Goal: Transaction & Acquisition: Purchase product/service

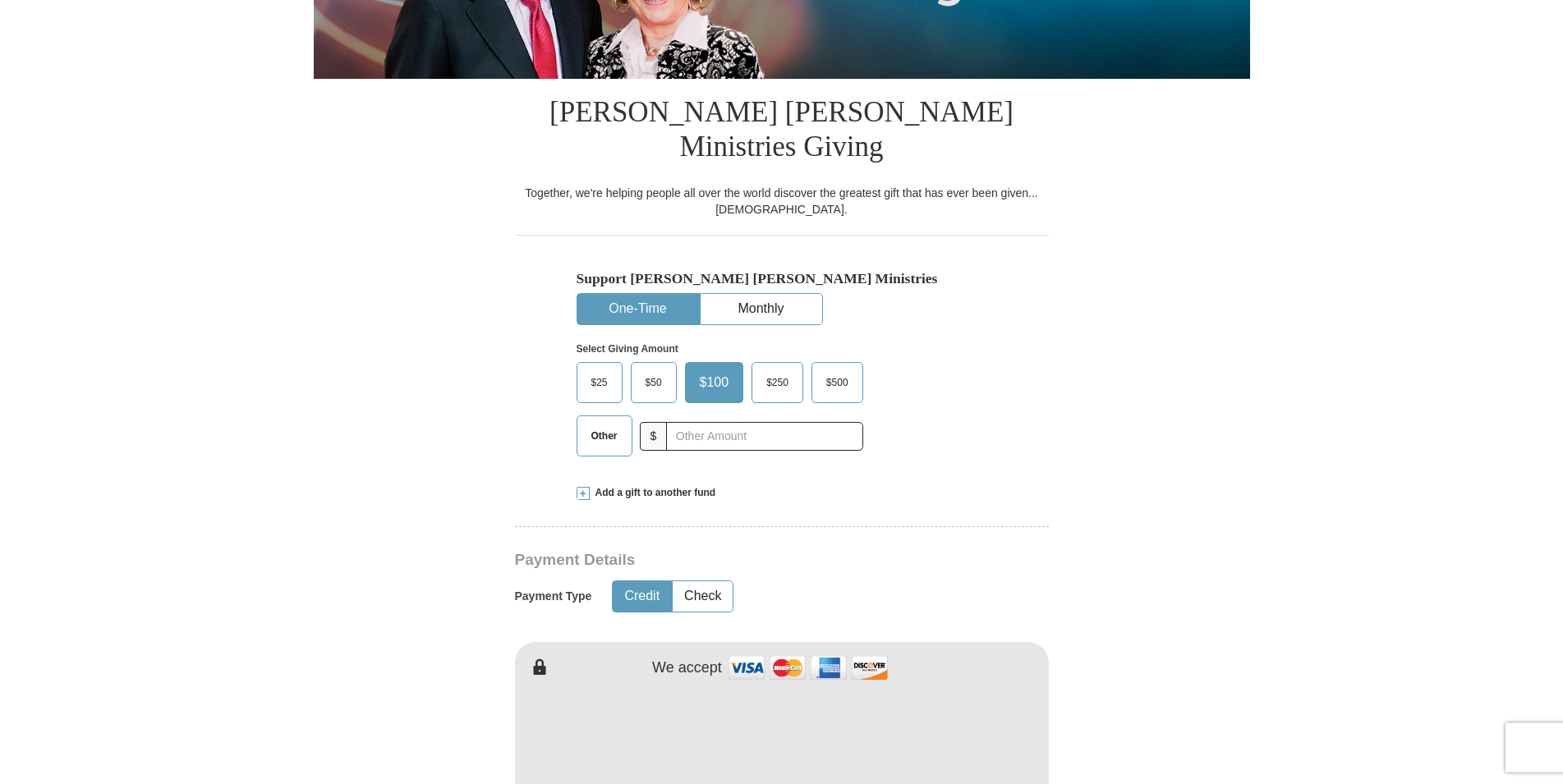
scroll to position [333, 0]
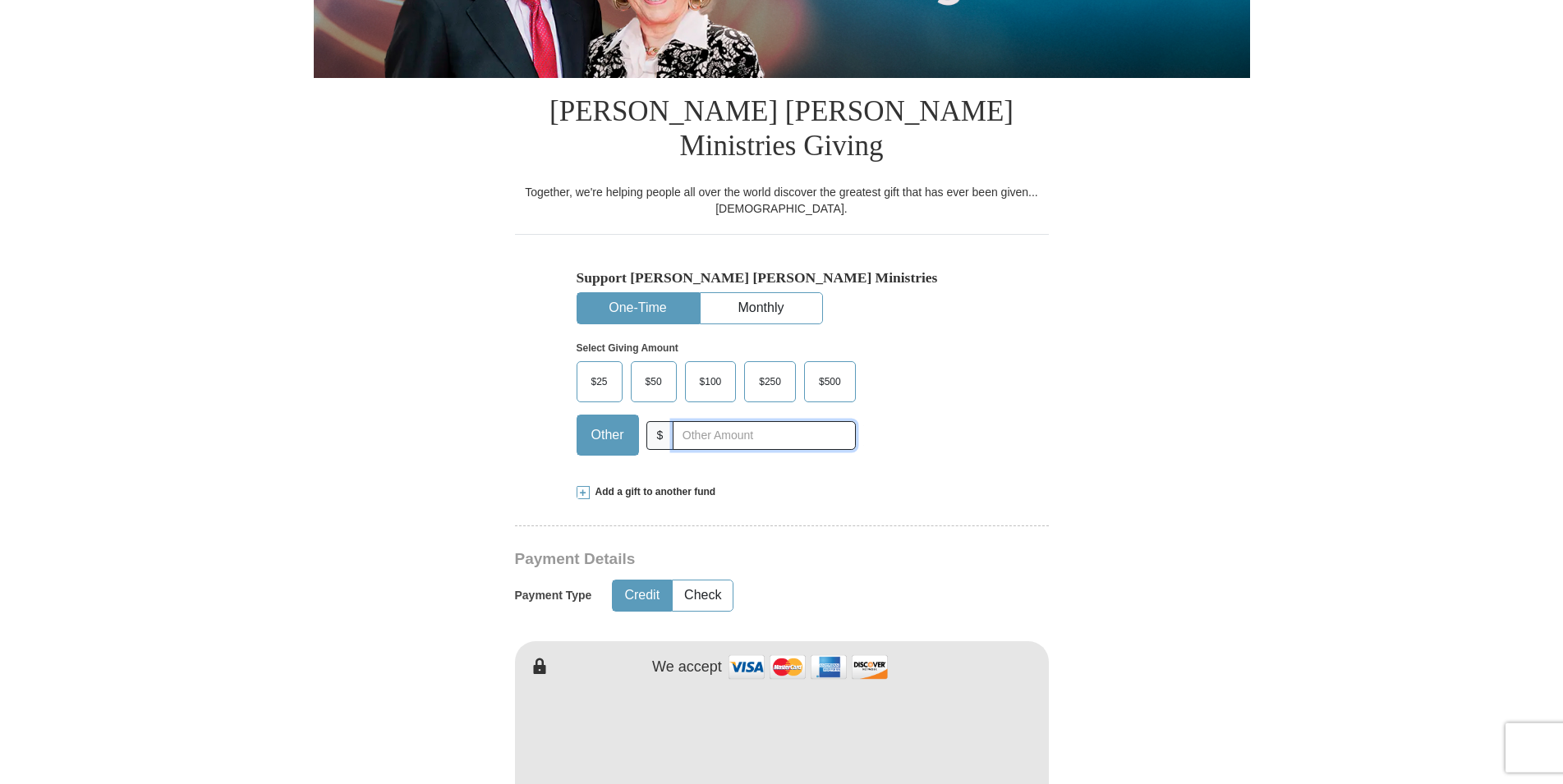
click at [678, 422] on input "text" at bounding box center [764, 436] width 182 height 29
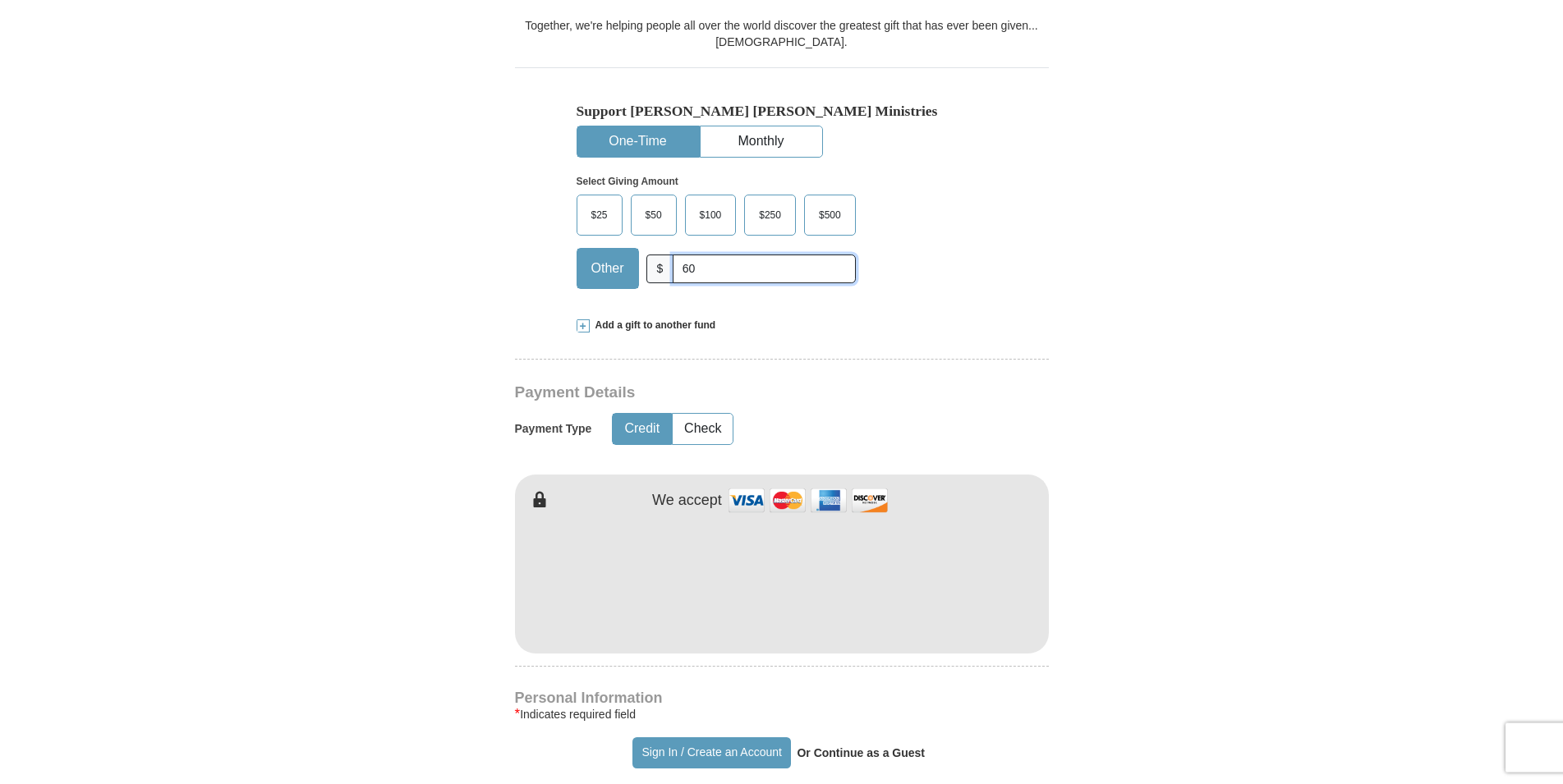
scroll to position [500, 0]
type input "60"
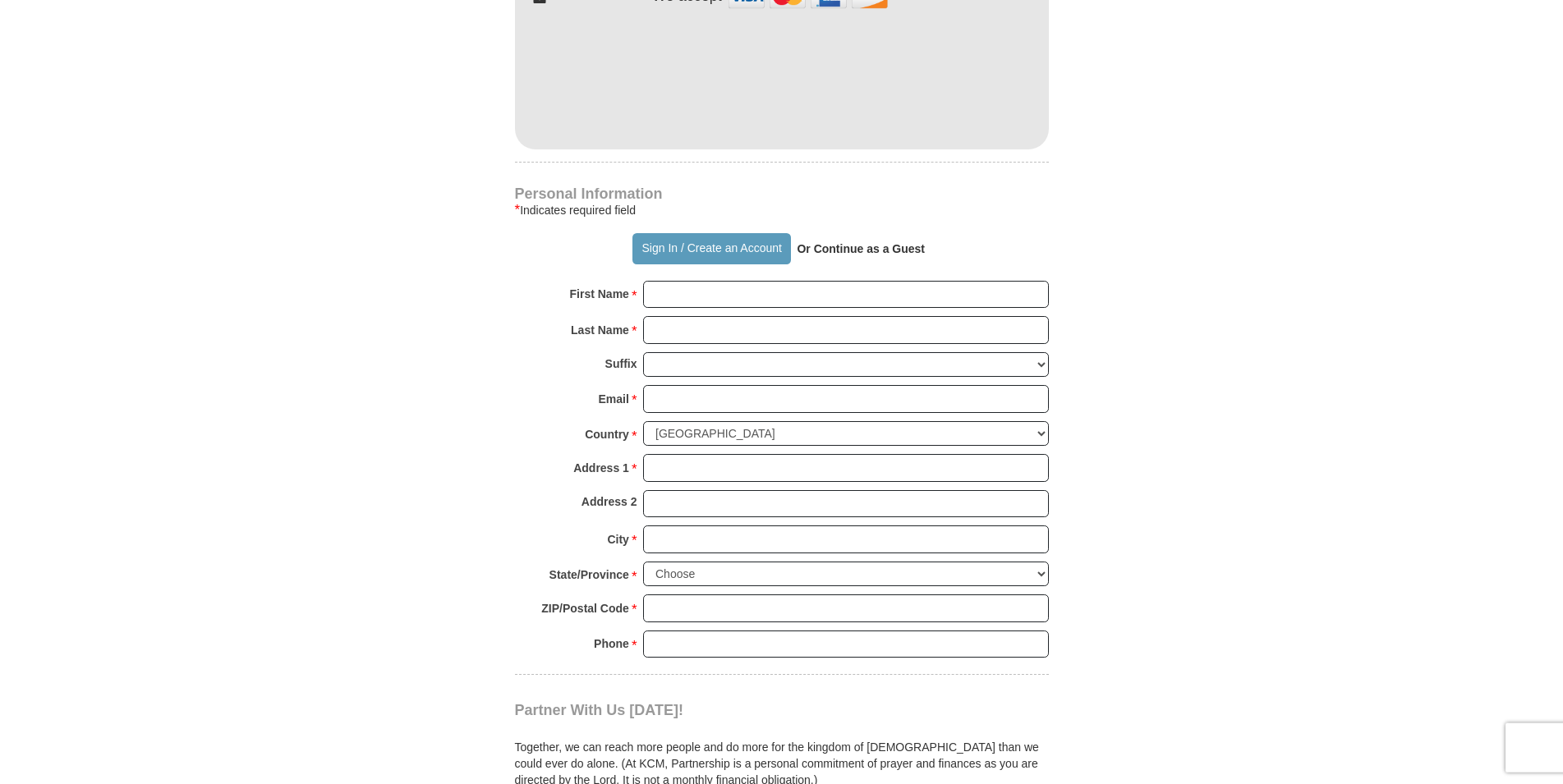
scroll to position [1003, 0]
click at [839, 243] on strong "Or Continue as a Guest" at bounding box center [861, 249] width 128 height 13
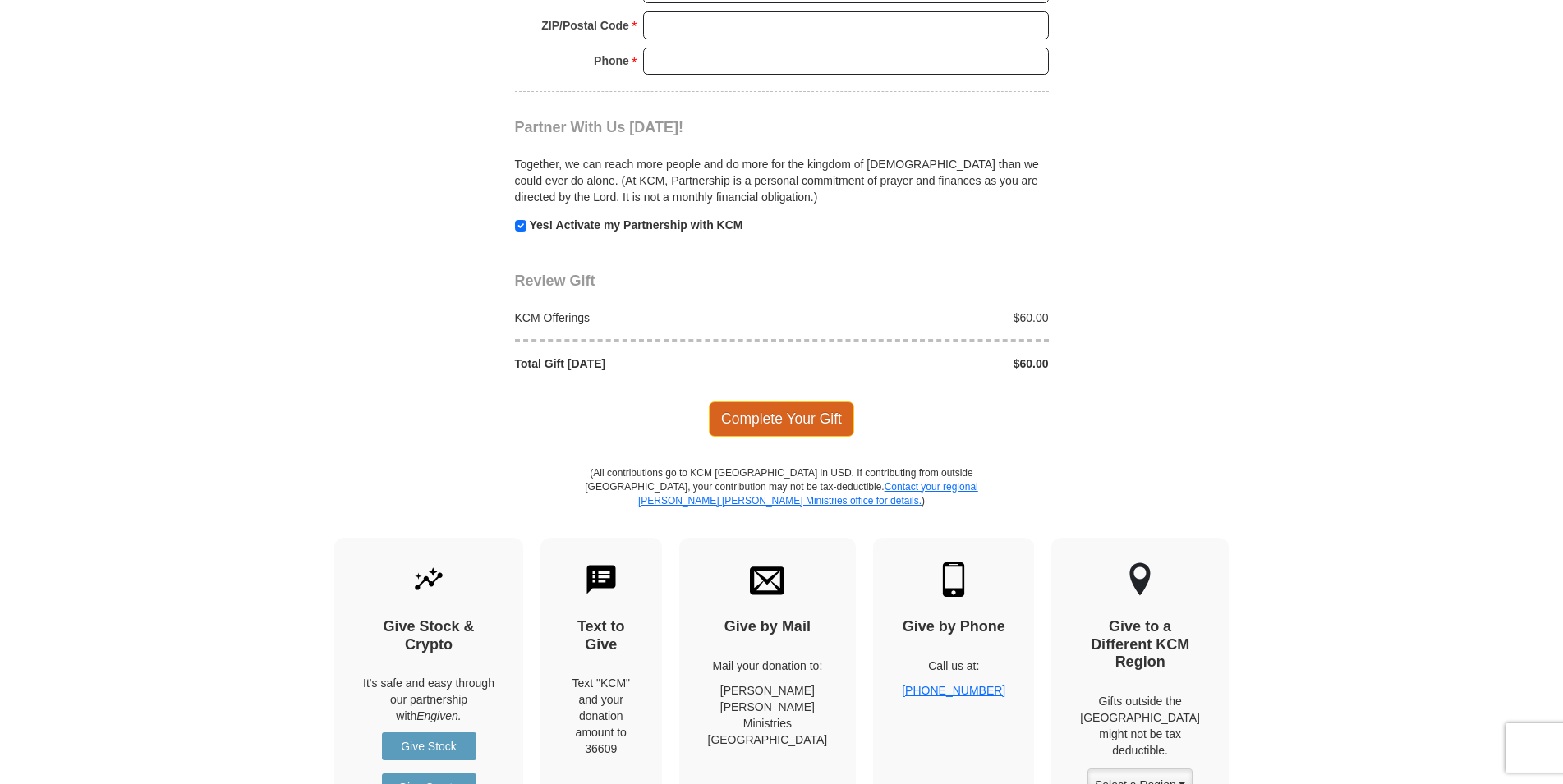
scroll to position [1588, 0]
click at [766, 401] on span "Complete Your Gift" at bounding box center [781, 417] width 146 height 34
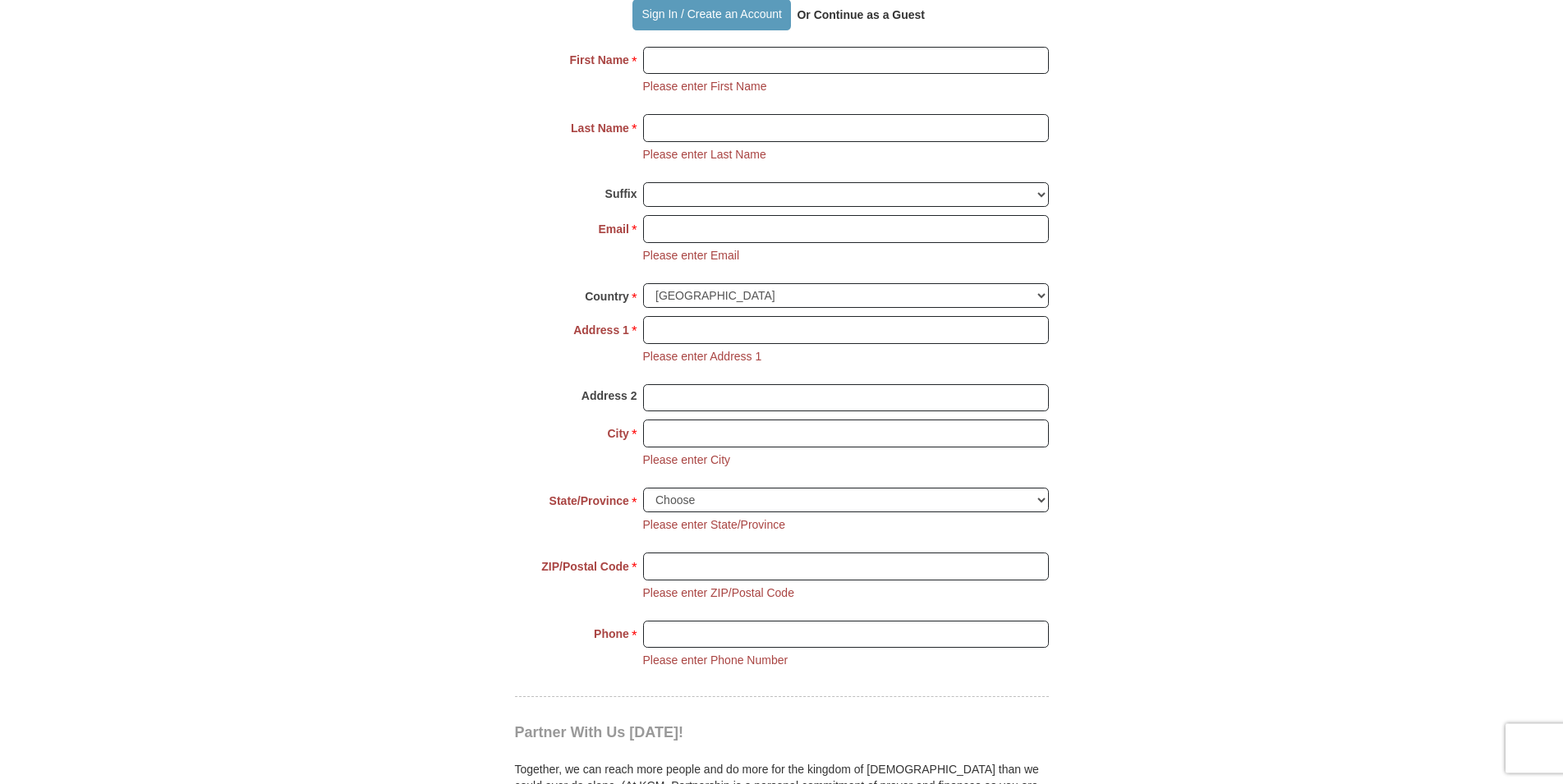
scroll to position [1237, 0]
click at [682, 47] on input "First Name *" at bounding box center [846, 62] width 406 height 28
type input "Rev. Dan & Marta"
click at [671, 115] on input "Last Name *" at bounding box center [846, 129] width 406 height 28
type input "Lewis"
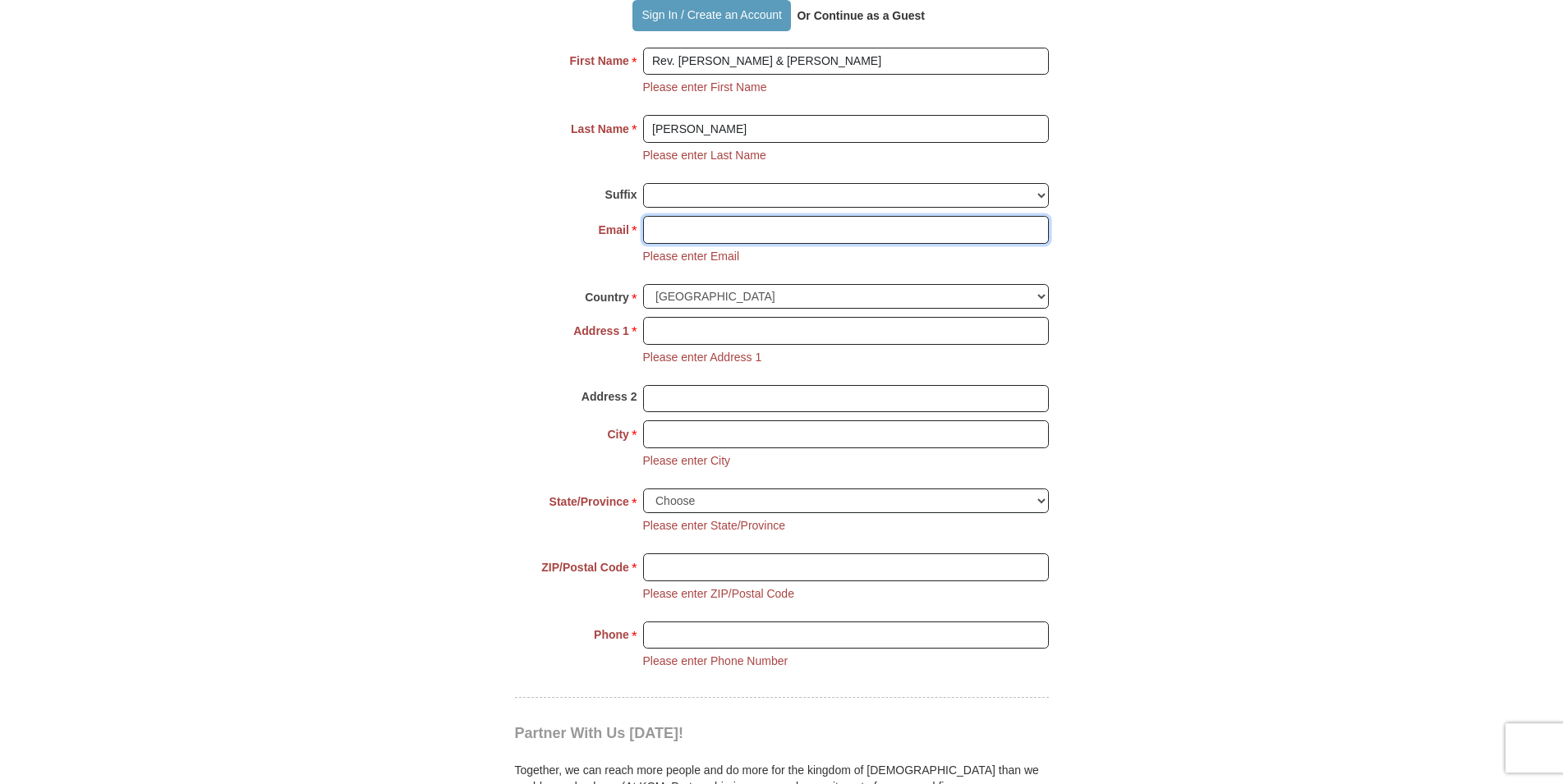
click at [653, 216] on input "Email *" at bounding box center [846, 230] width 406 height 28
type input "dandmlewis77@yahoo.com"
click at [660, 317] on input "Address 1 *" at bounding box center [846, 331] width 406 height 28
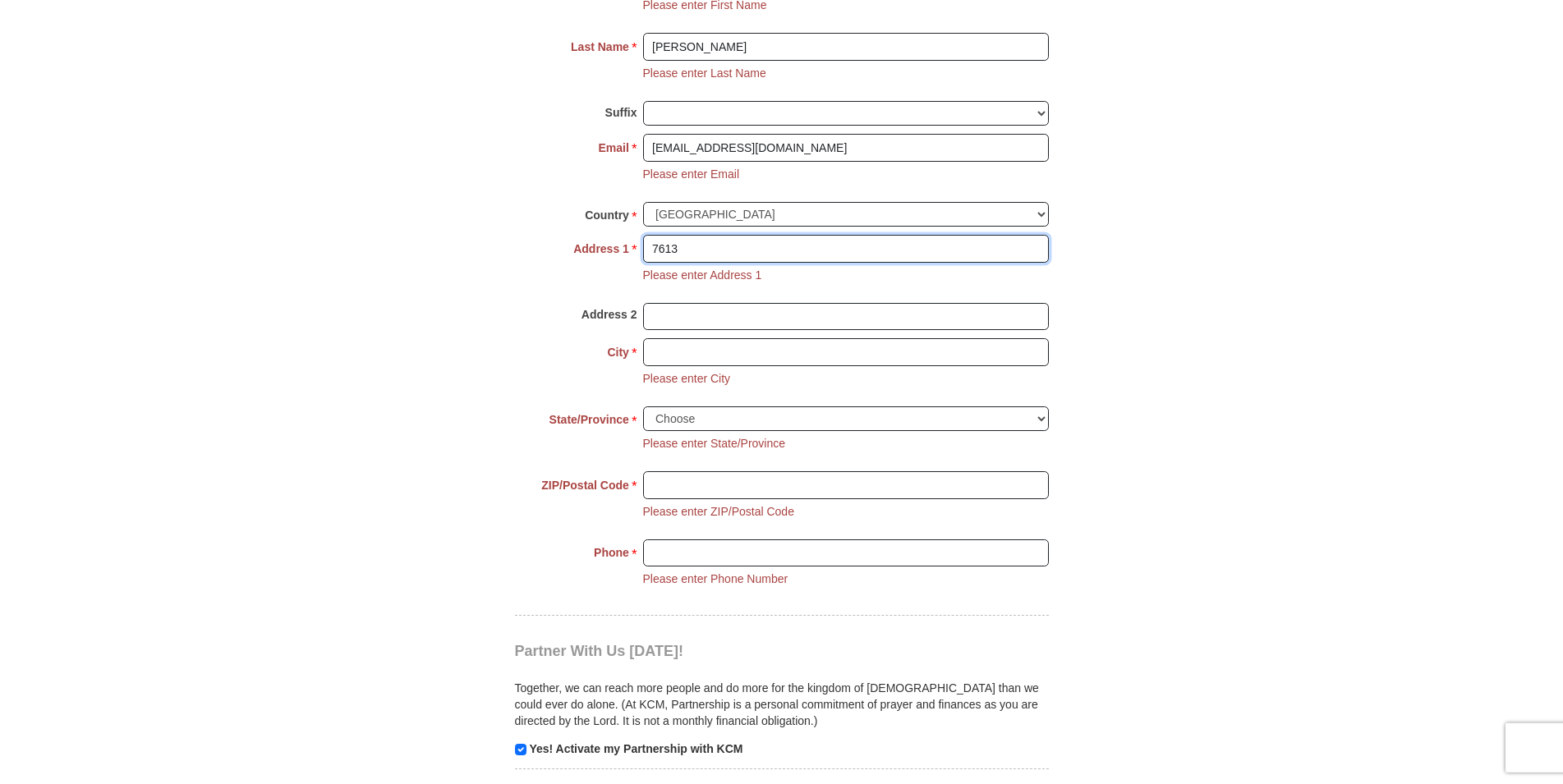
scroll to position [1320, 0]
type input "7613 Weston Ct."
click at [668, 338] on input "City *" at bounding box center [846, 352] width 406 height 28
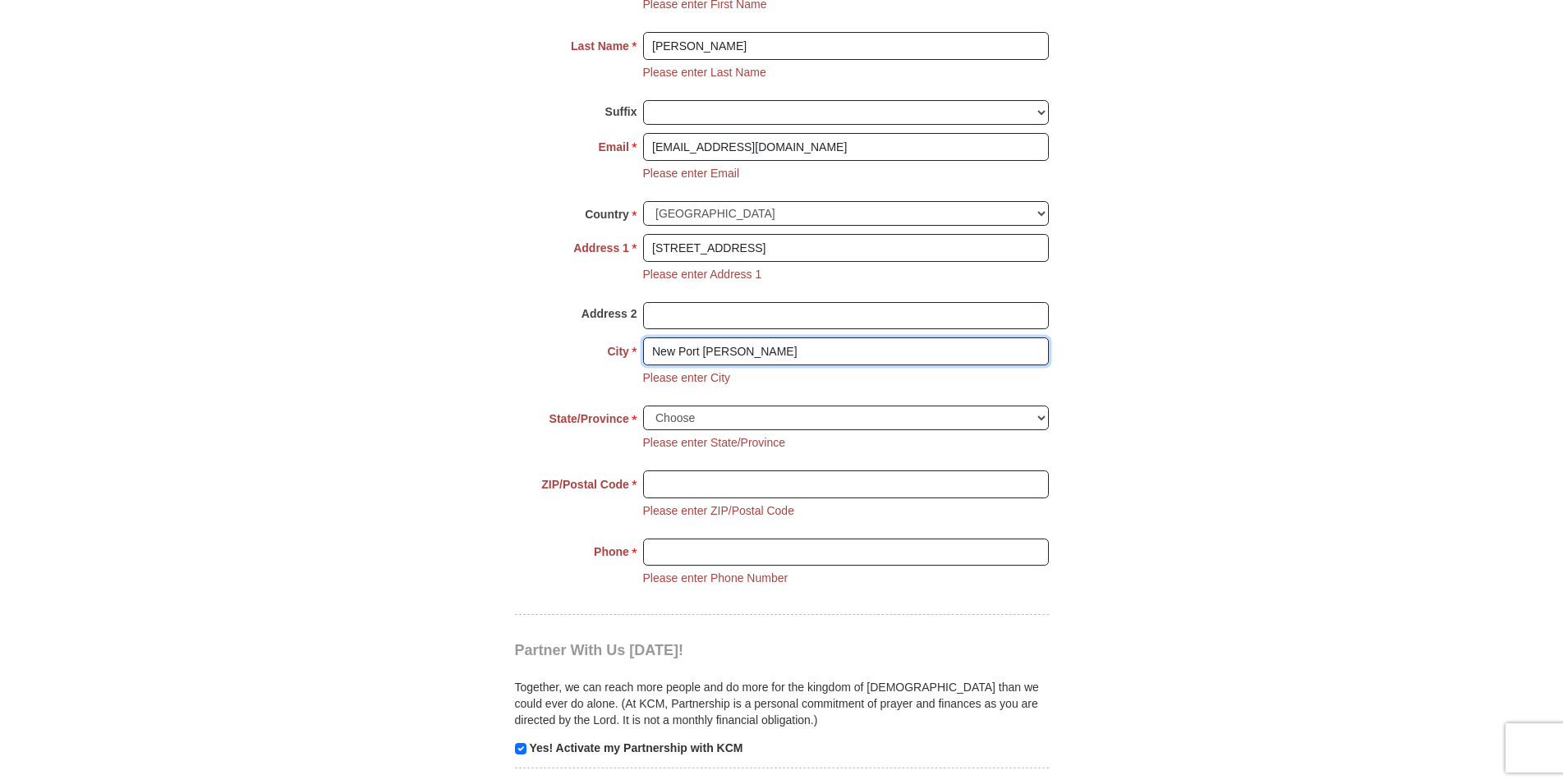
type input "New Port Richey"
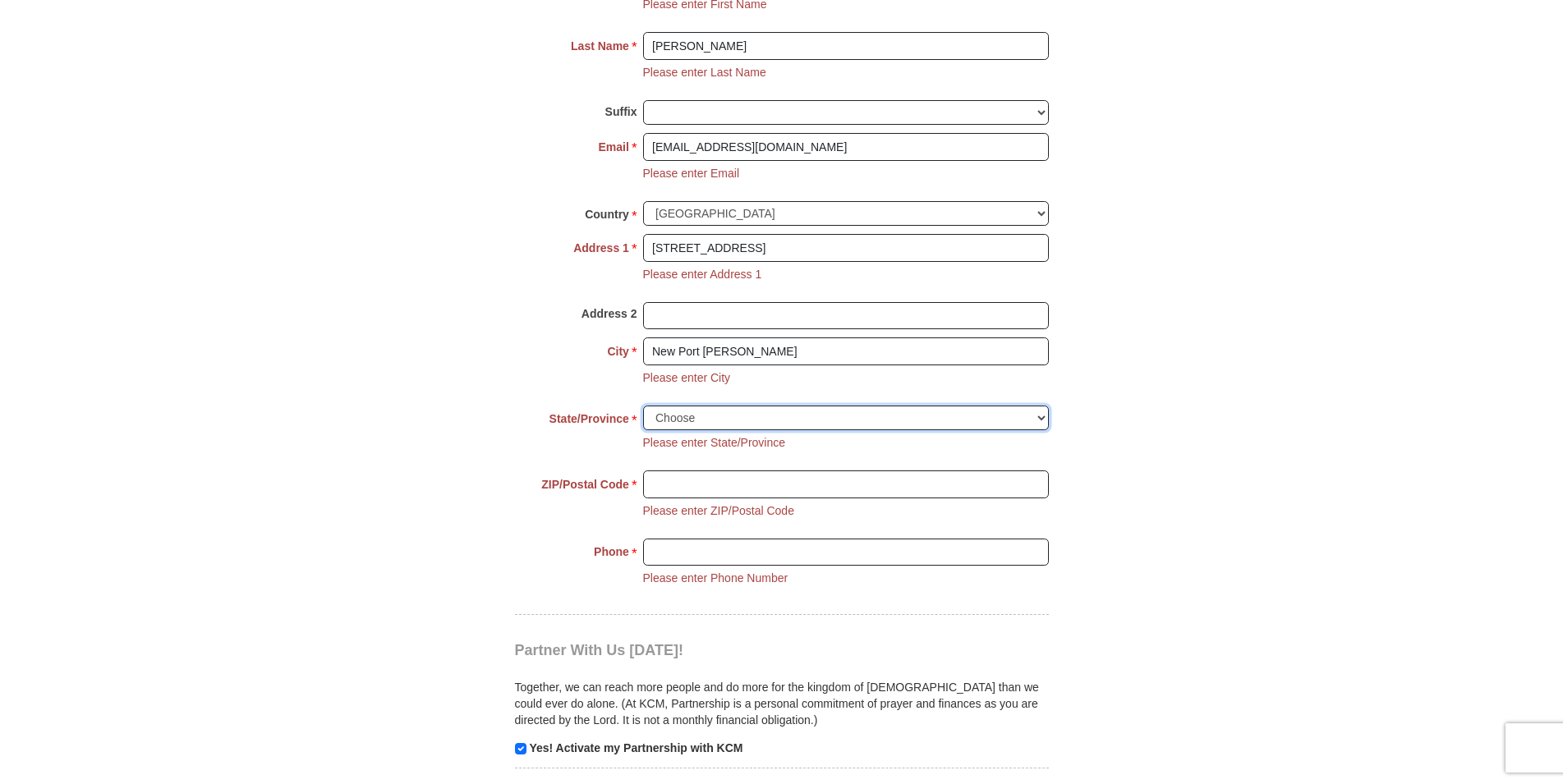
click at [643, 406] on select "Choose Alabama Alaska American Samoa Arizona Arkansas Armed Forces Americas Arm…" at bounding box center [846, 418] width 406 height 26
select select "FL"
click option "Florida" at bounding box center [0, 0] width 0 height 0
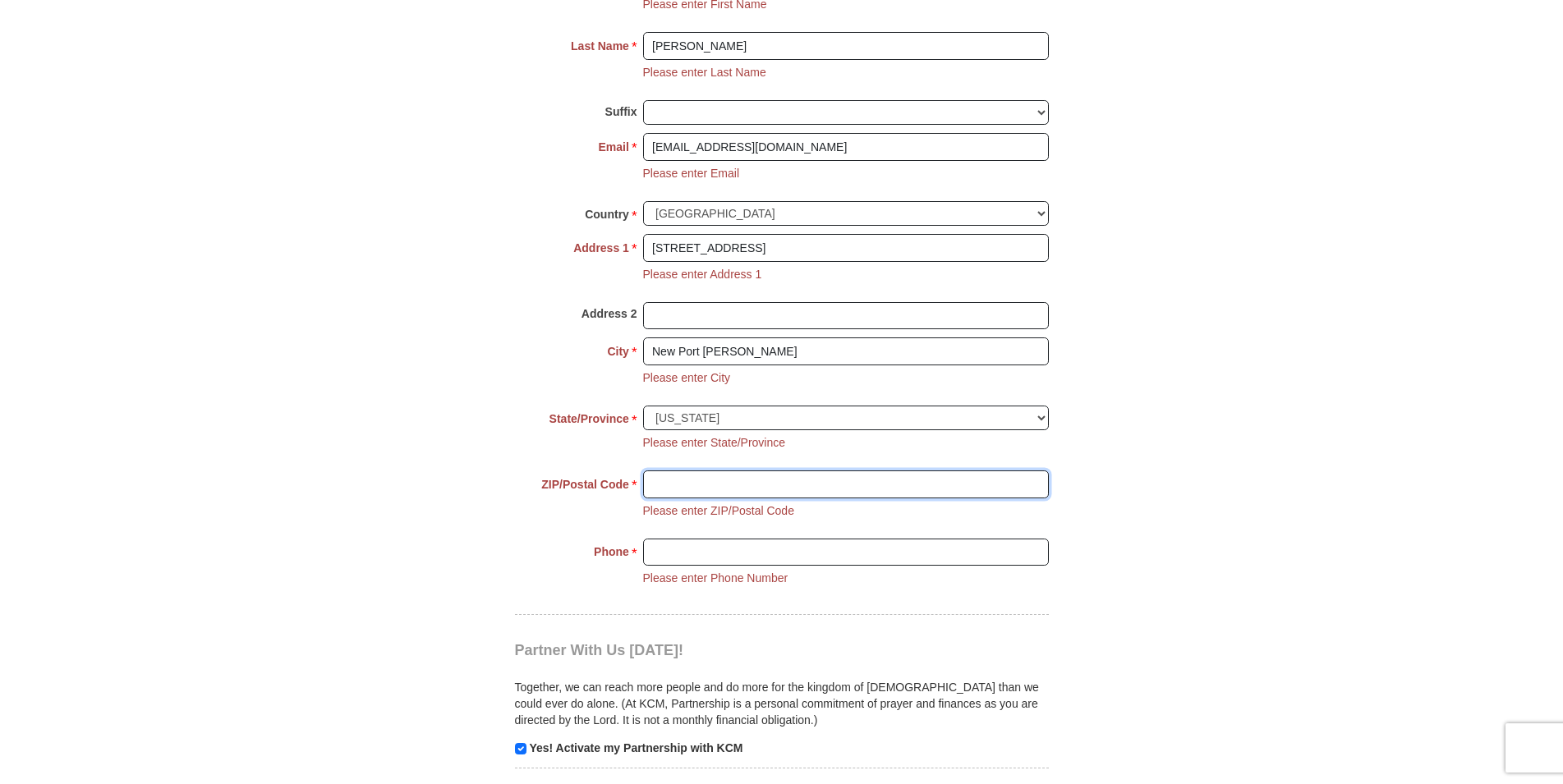
click at [656, 471] on input "ZIP/Postal Code *" at bounding box center [846, 485] width 406 height 28
type input "34654"
click at [668, 539] on input "Phone * *" at bounding box center [846, 553] width 406 height 28
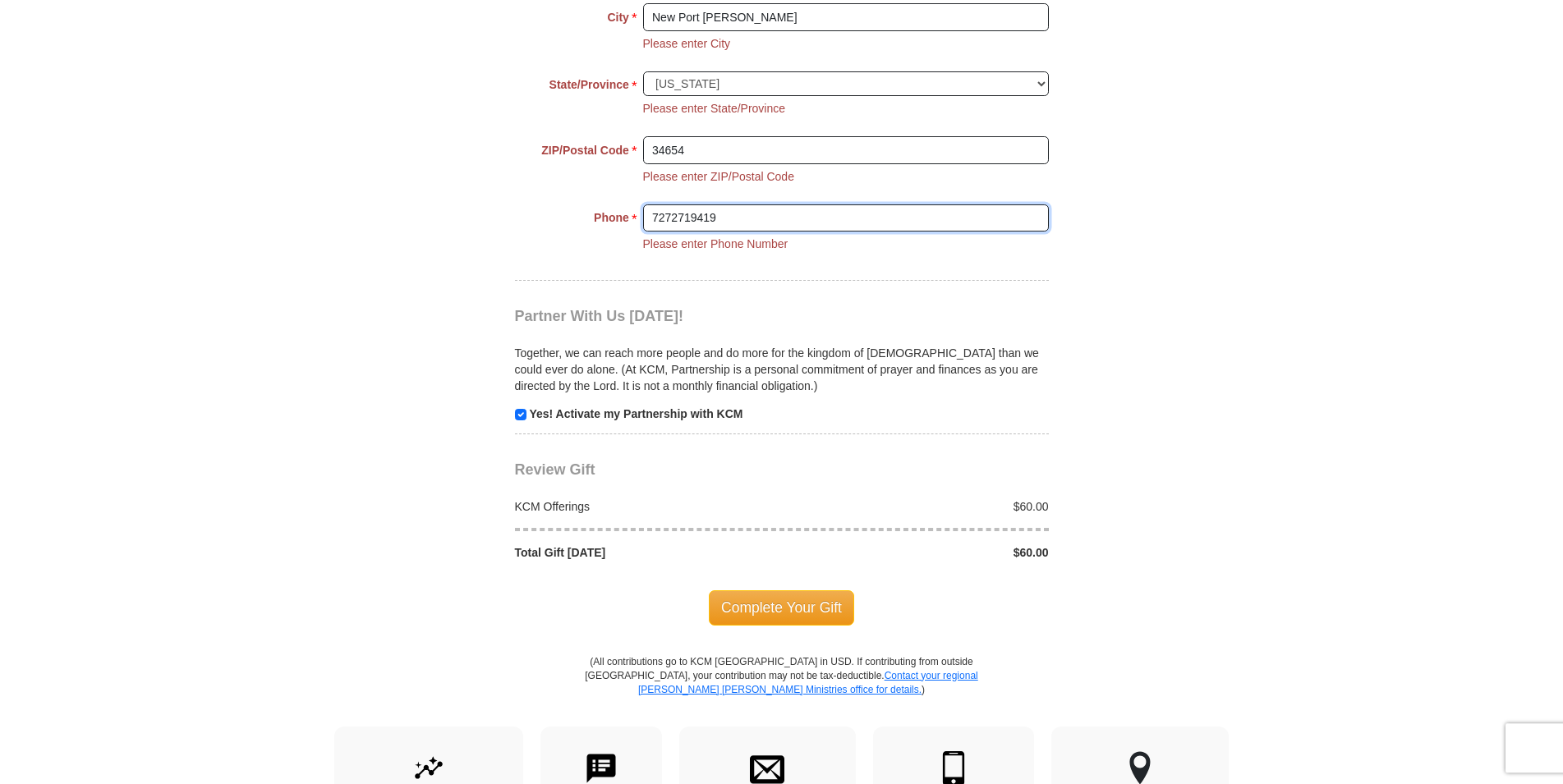
scroll to position [1655, 0]
type input "7272719419"
click at [519, 408] on input "checkbox" at bounding box center [521, 414] width 12 height 12
checkbox input "false"
click at [763, 589] on span "Complete Your Gift" at bounding box center [781, 606] width 146 height 34
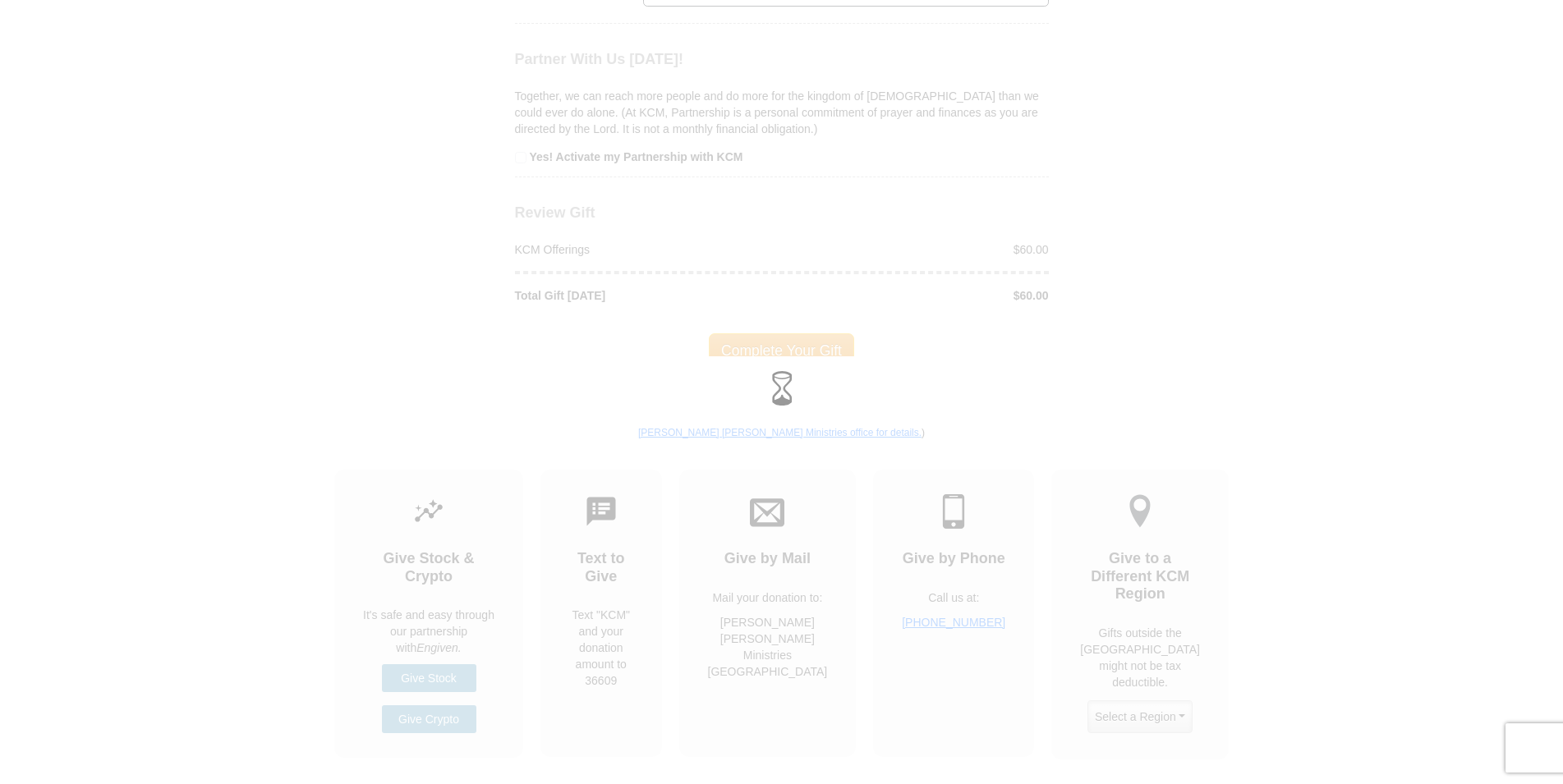
scroll to position [1527, 0]
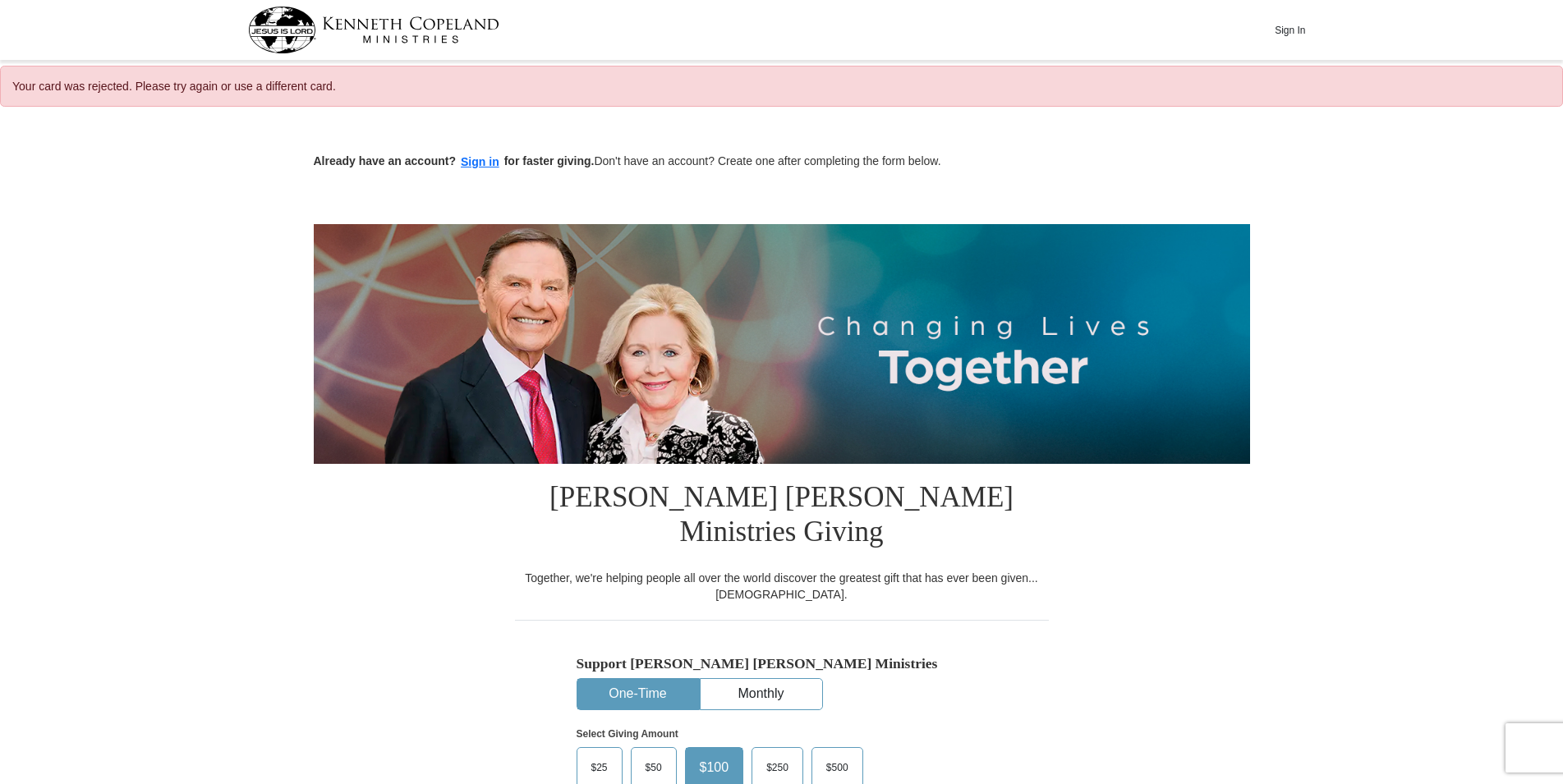
select select "FL"
click at [482, 165] on button "Sign in" at bounding box center [480, 162] width 48 height 19
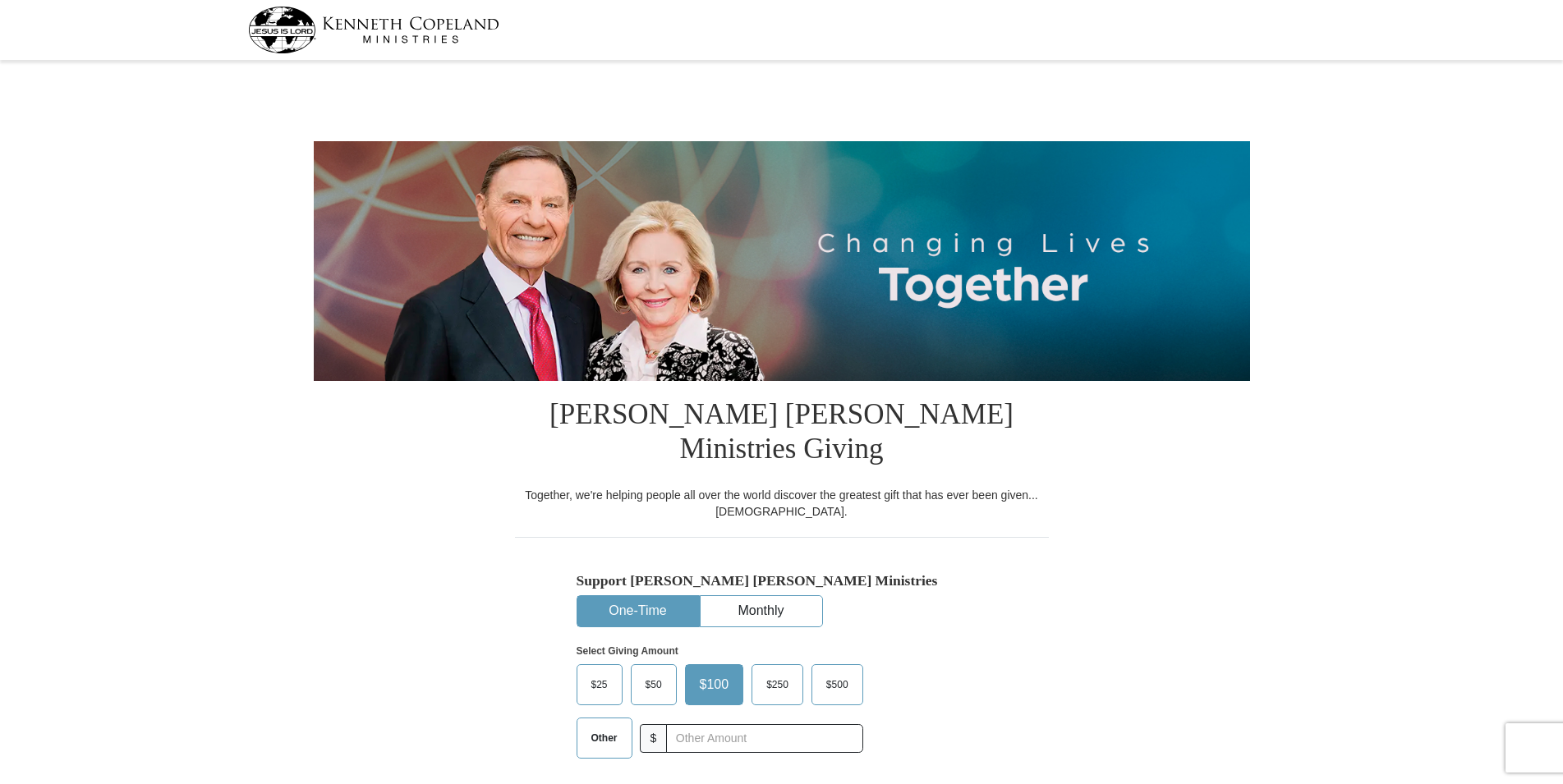
select select "FL"
click at [679, 724] on input "text" at bounding box center [764, 738] width 182 height 29
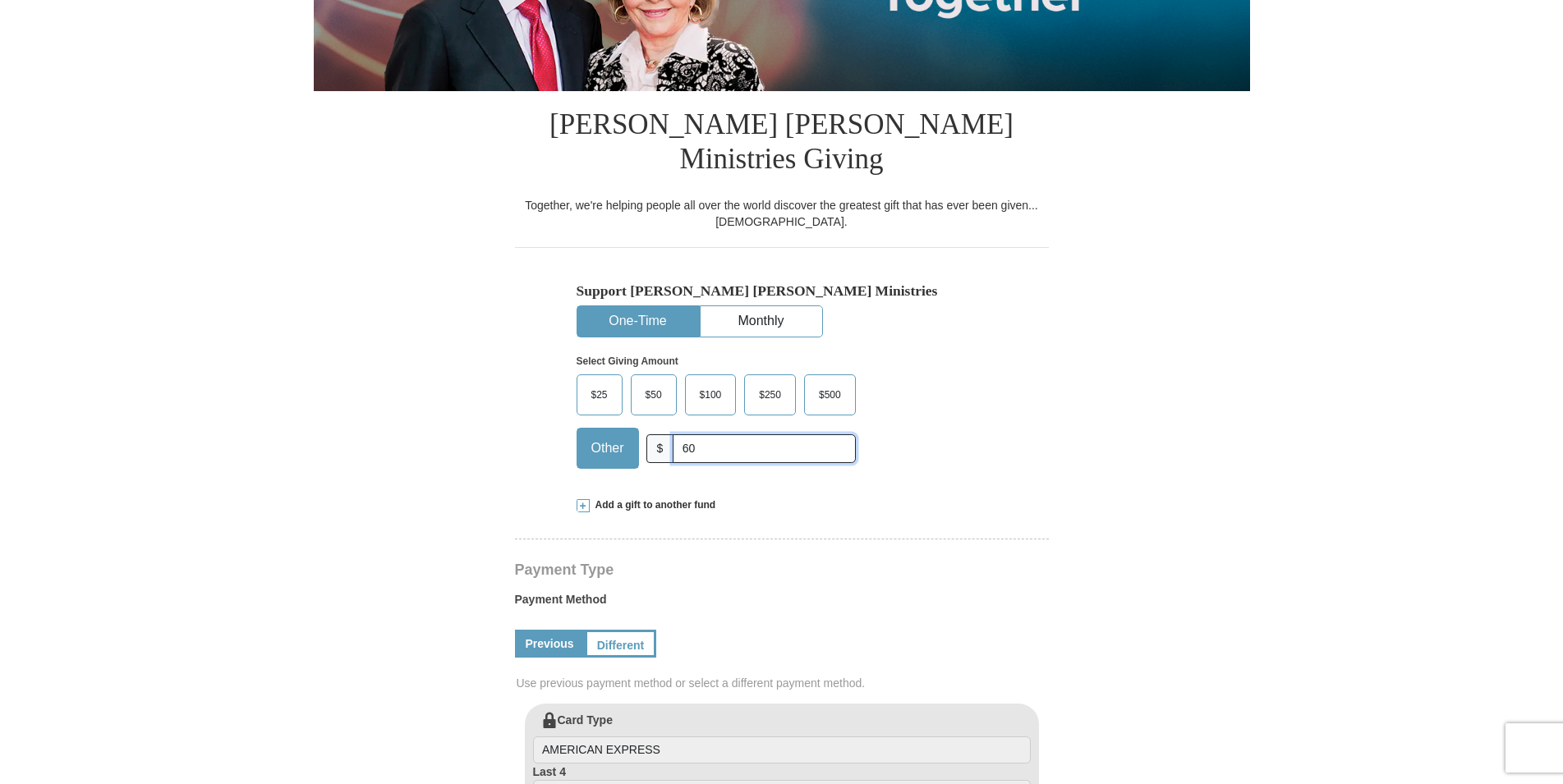
scroll to position [291, 0]
type input "60"
click at [561, 629] on link "Previous" at bounding box center [550, 643] width 70 height 28
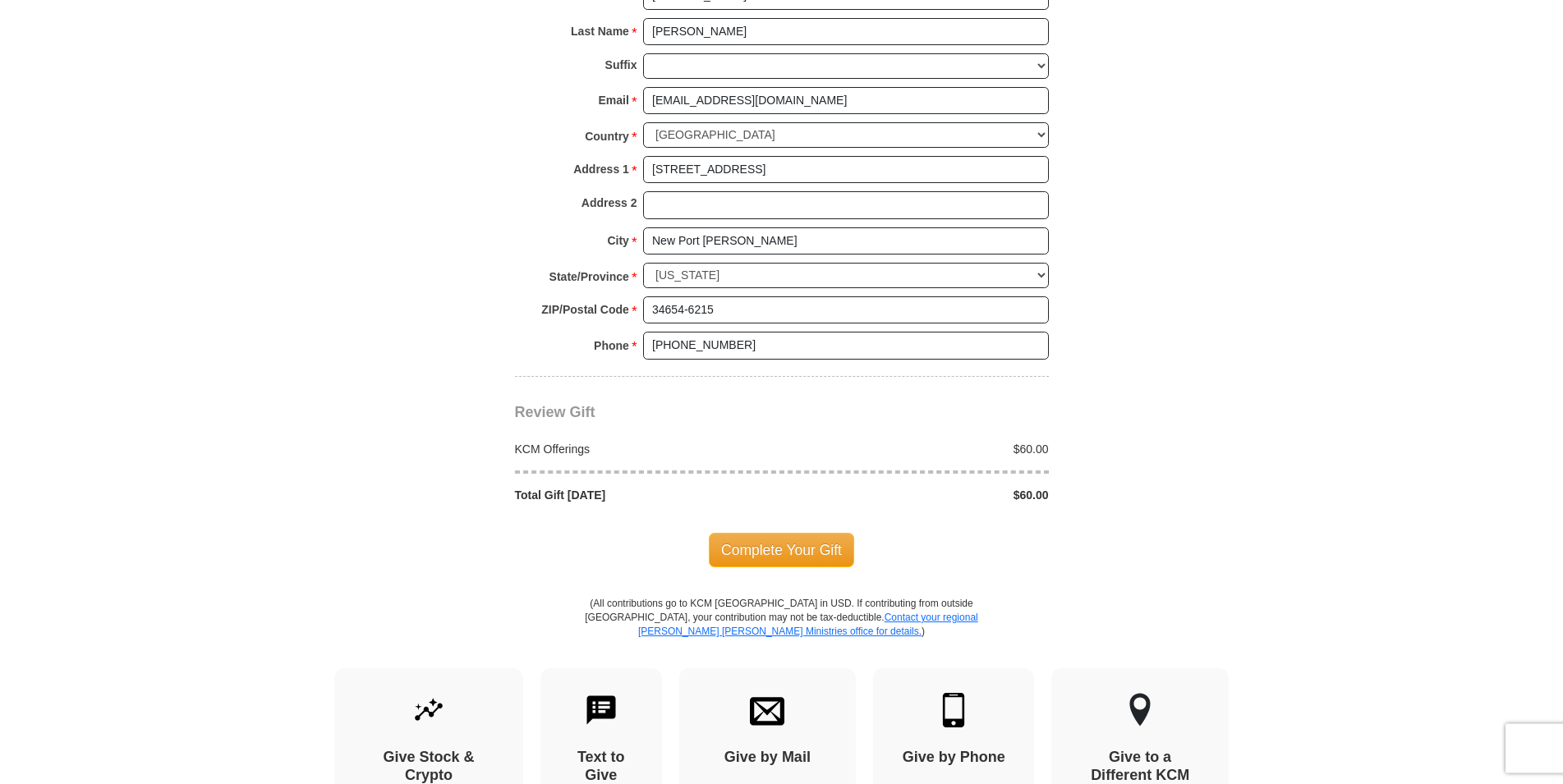
scroll to position [1212, 0]
click at [774, 532] on span "Complete Your Gift" at bounding box center [781, 549] width 146 height 34
